Goal: Task Accomplishment & Management: Manage account settings

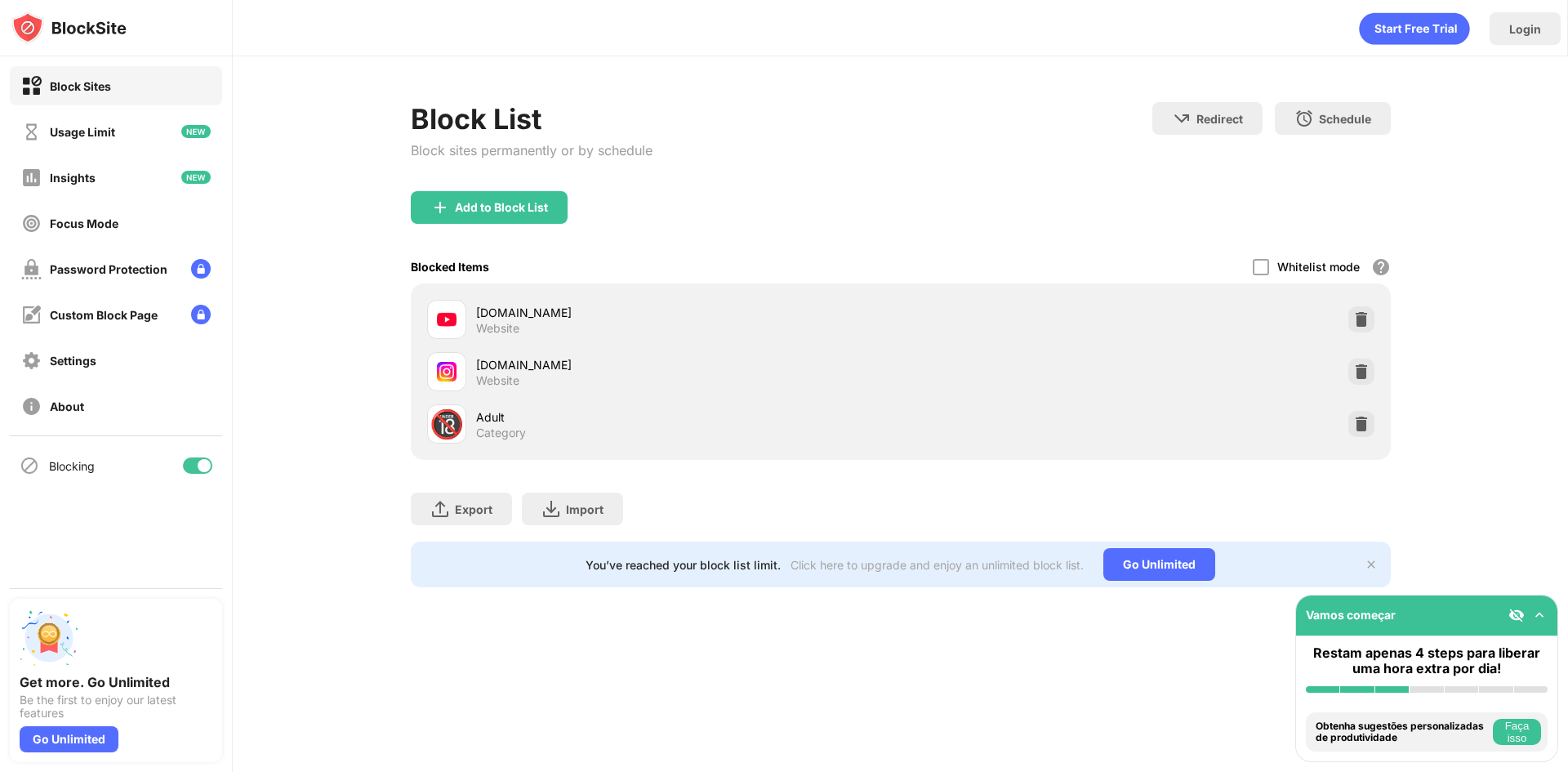
click at [1354, 318] on img at bounding box center [1361, 318] width 16 height 16
